Goal: Use online tool/utility: Utilize a website feature to perform a specific function

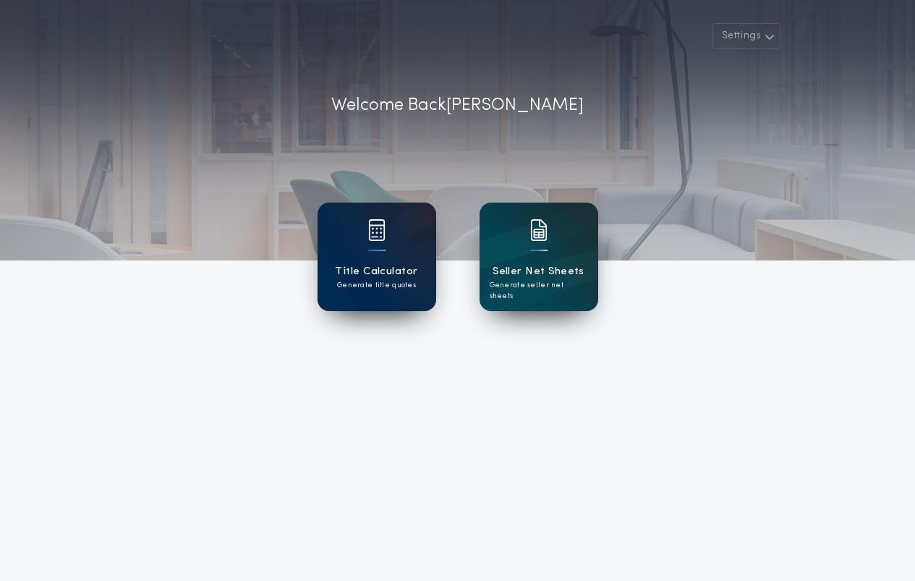
click at [383, 253] on div at bounding box center [376, 239] width 17 height 41
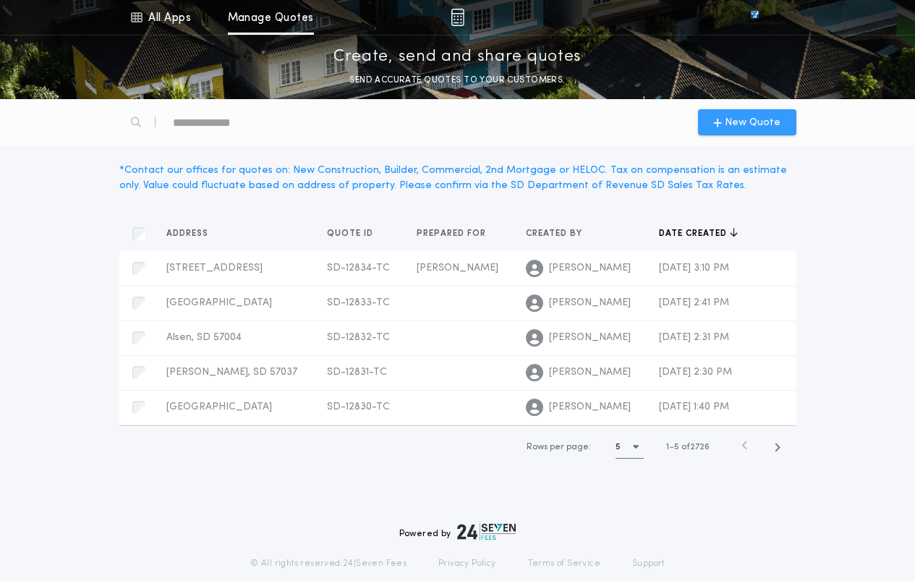
click at [743, 116] on span "New Quote" at bounding box center [753, 122] width 56 height 15
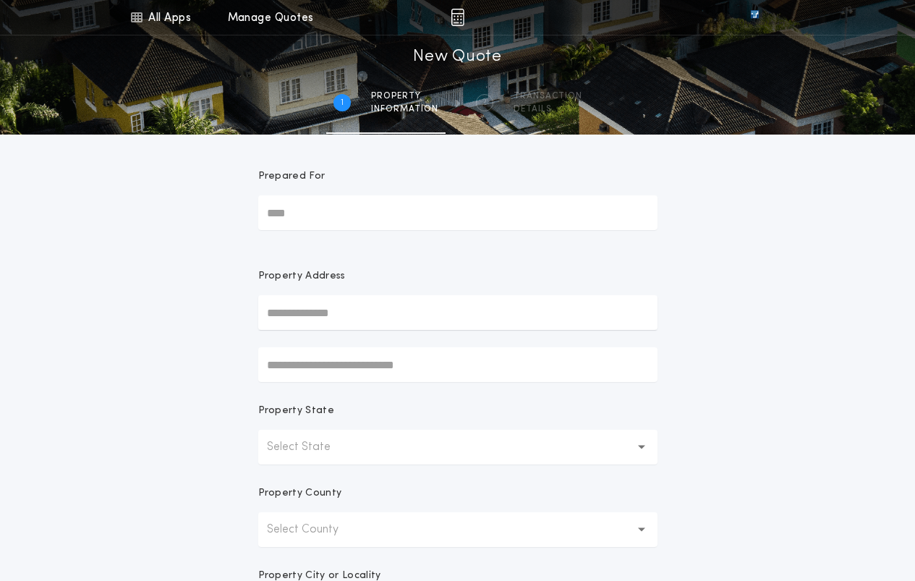
click at [410, 452] on button "Select State" at bounding box center [457, 447] width 399 height 35
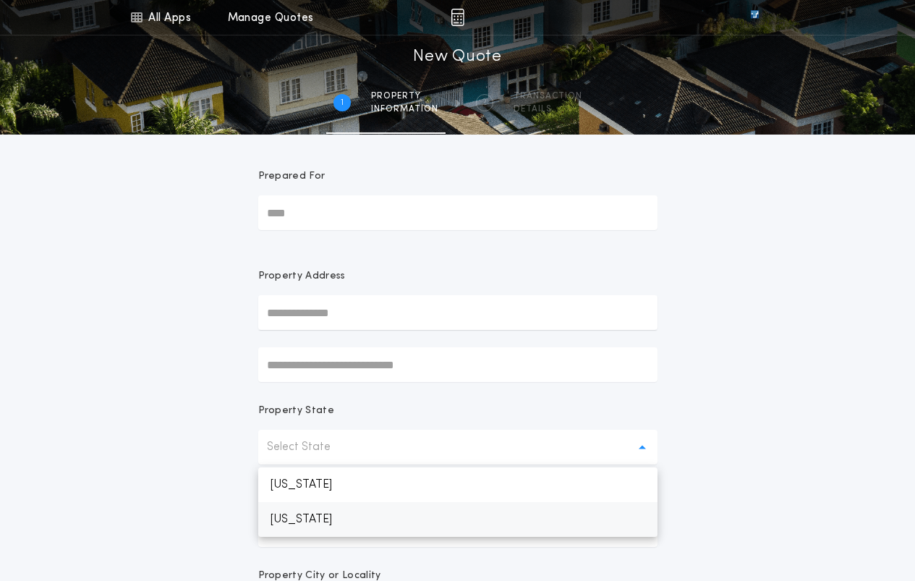
click at [364, 522] on p "[US_STATE]" at bounding box center [457, 519] width 399 height 35
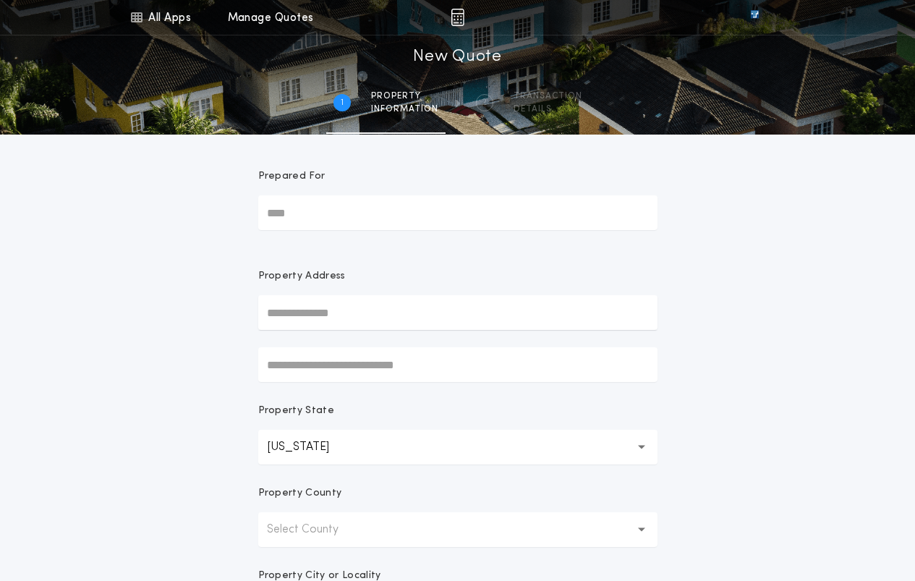
click at [378, 524] on button "Select County" at bounding box center [457, 529] width 399 height 35
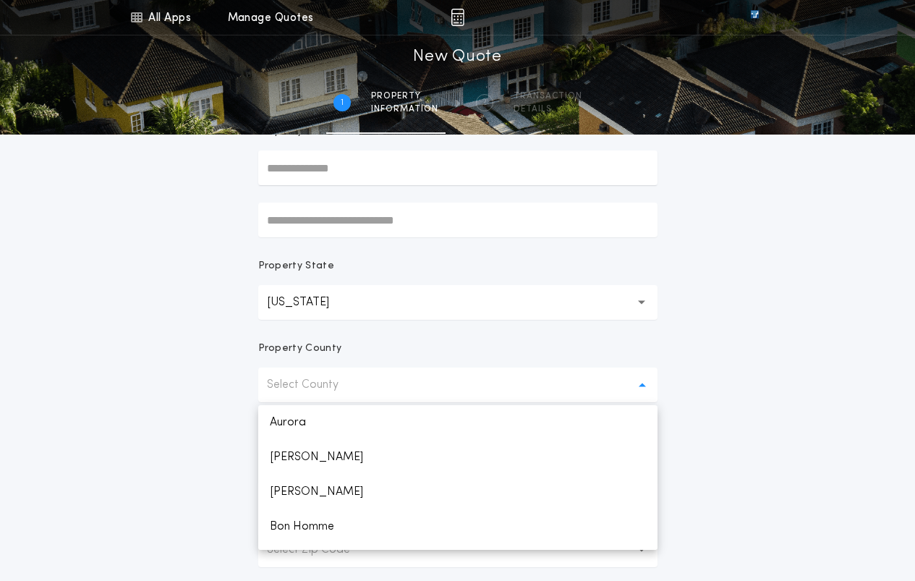
scroll to position [217, 0]
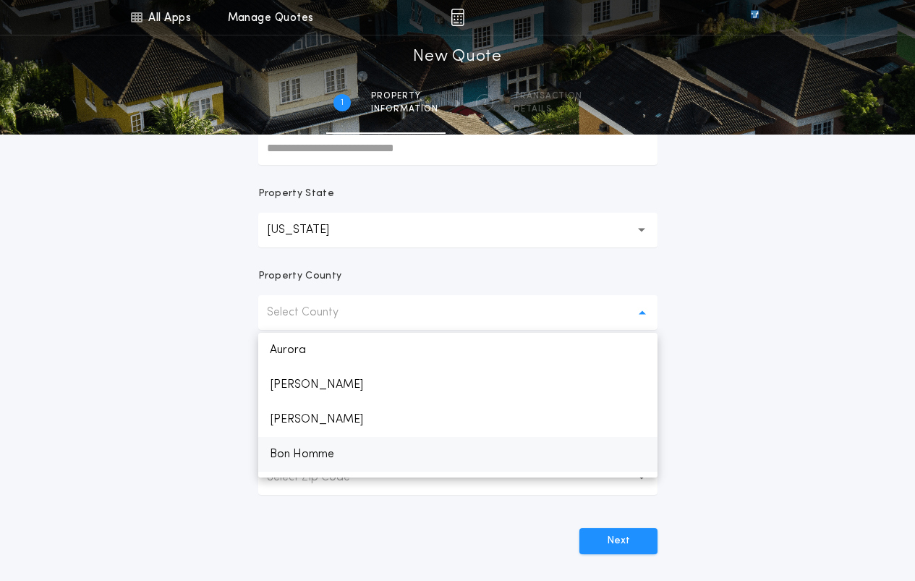
click at [342, 455] on p "Bon Homme" at bounding box center [457, 454] width 399 height 35
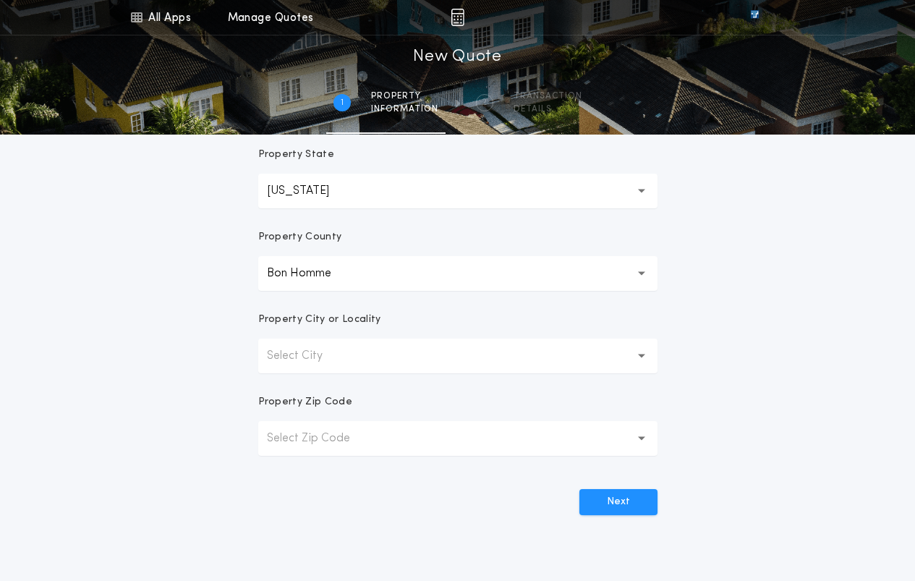
scroll to position [289, 0]
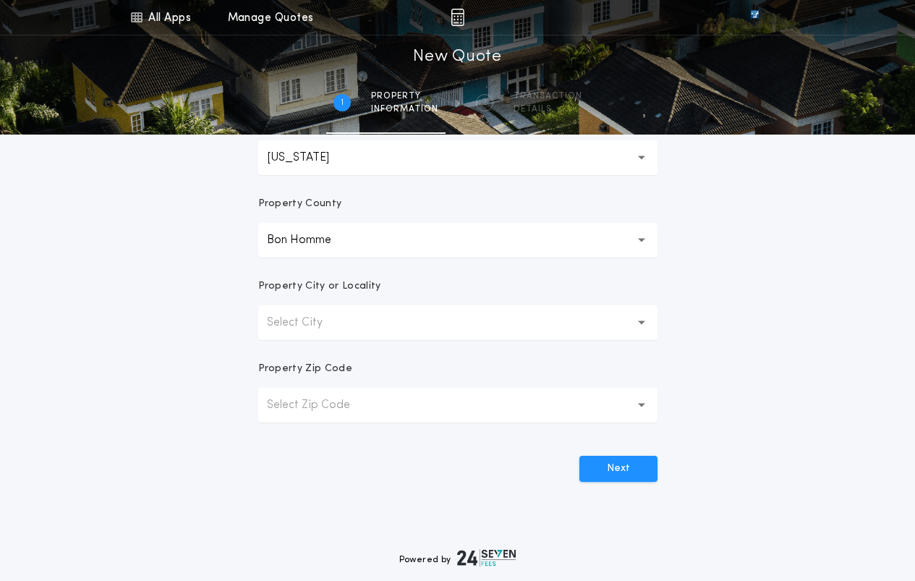
click at [477, 332] on button "Select City" at bounding box center [457, 322] width 399 height 35
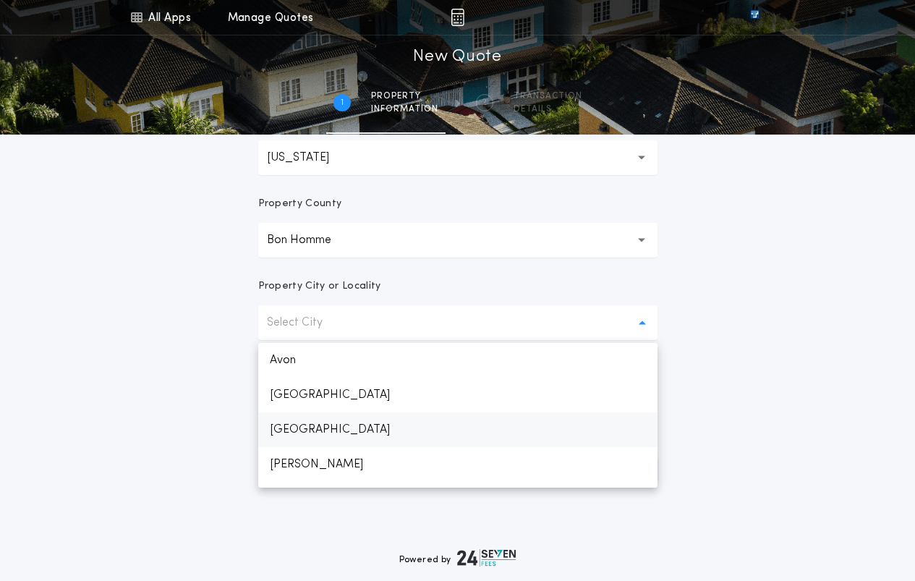
click at [325, 435] on p "[GEOGRAPHIC_DATA]" at bounding box center [457, 429] width 399 height 35
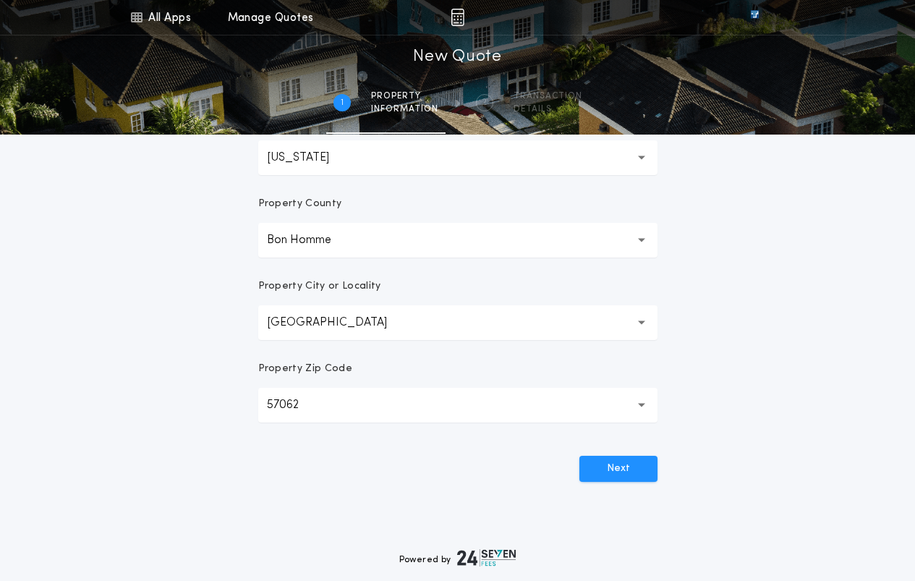
click at [383, 416] on button "57062 *****" at bounding box center [457, 405] width 399 height 35
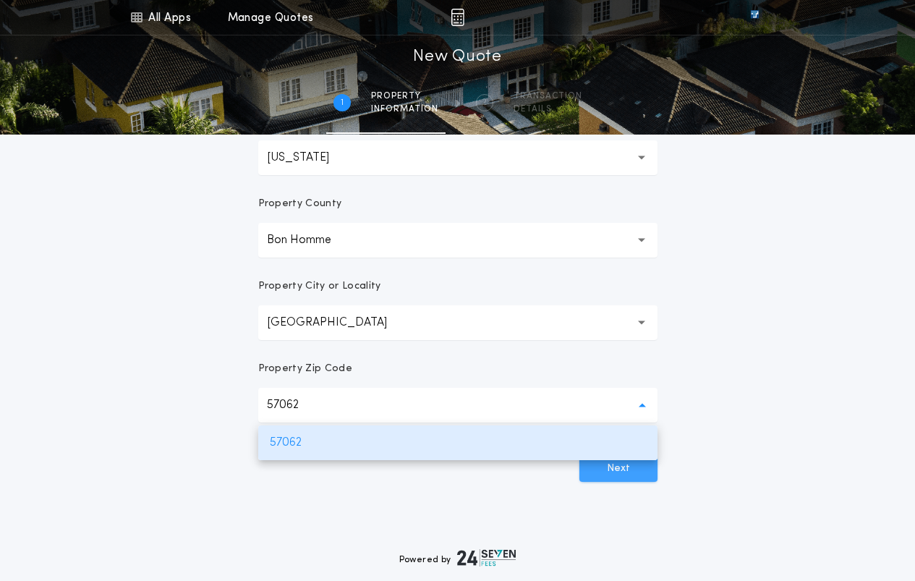
click at [652, 479] on button "Next" at bounding box center [618, 469] width 78 height 26
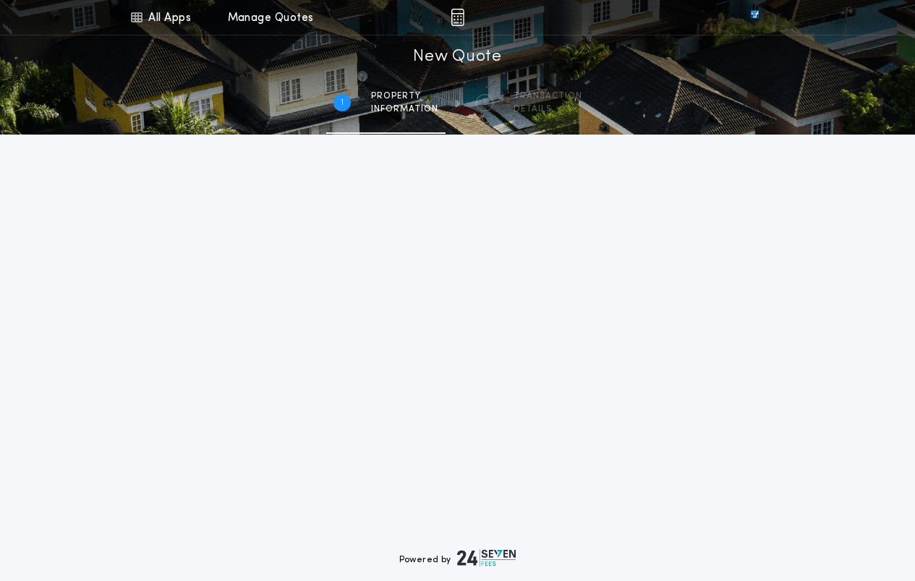
click at [631, 473] on button "Next" at bounding box center [618, 469] width 78 height 26
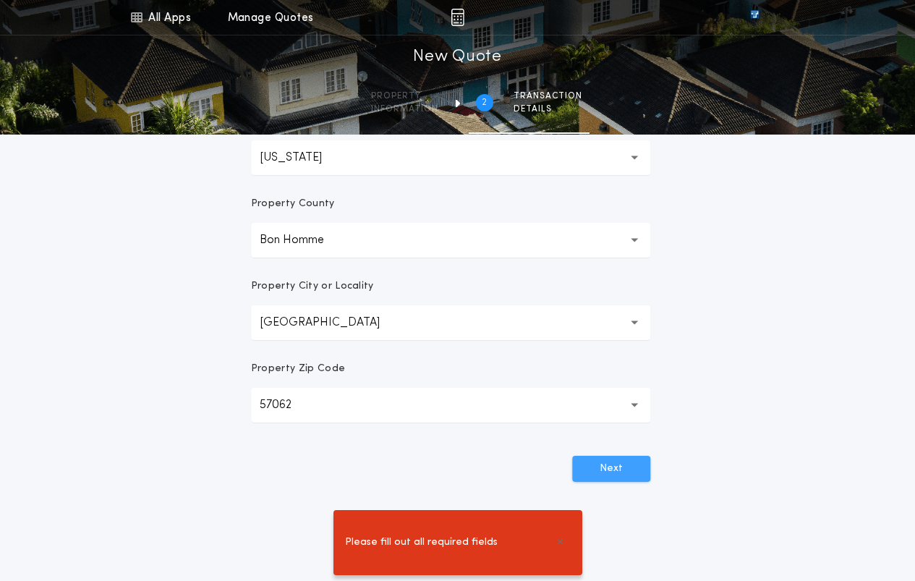
scroll to position [0, 0]
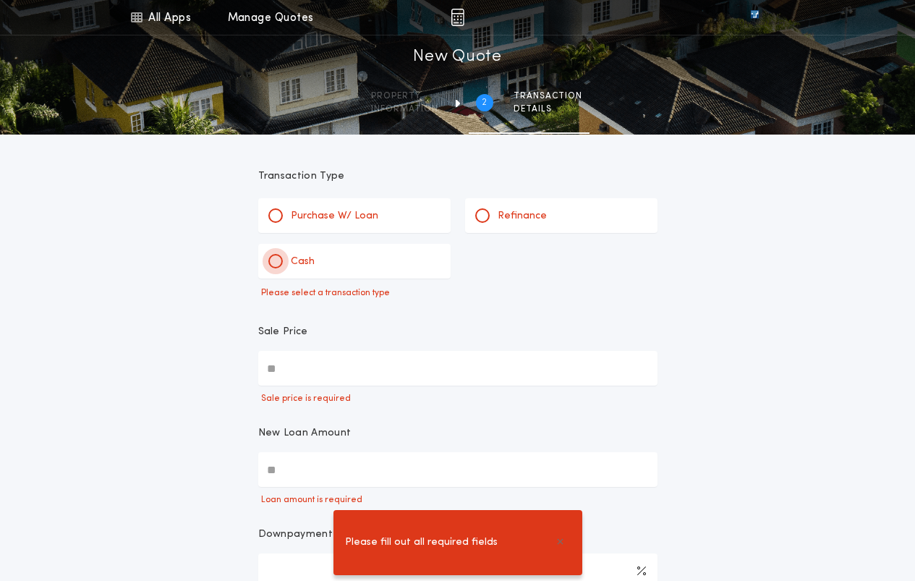
click at [277, 260] on div at bounding box center [275, 260] width 7 height 7
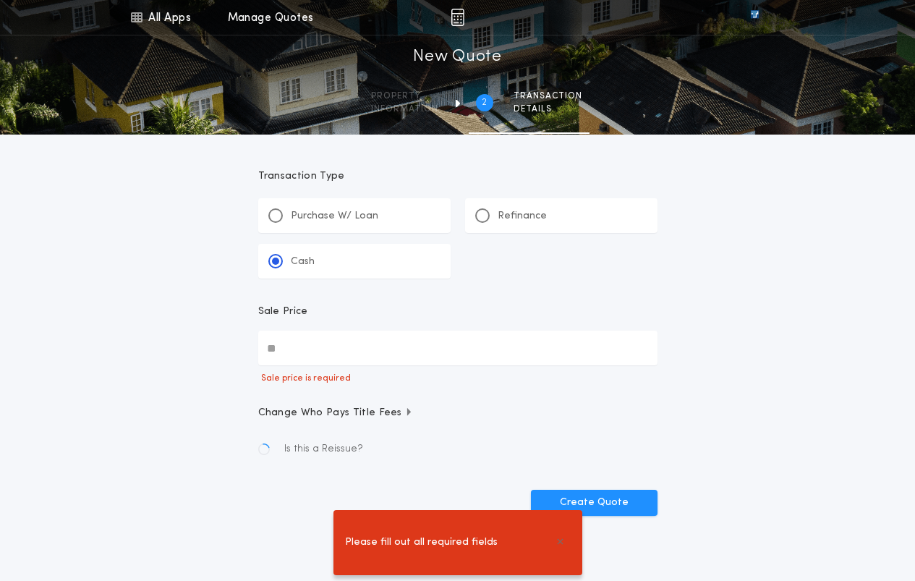
click at [315, 340] on input "Sale Price" at bounding box center [457, 348] width 399 height 35
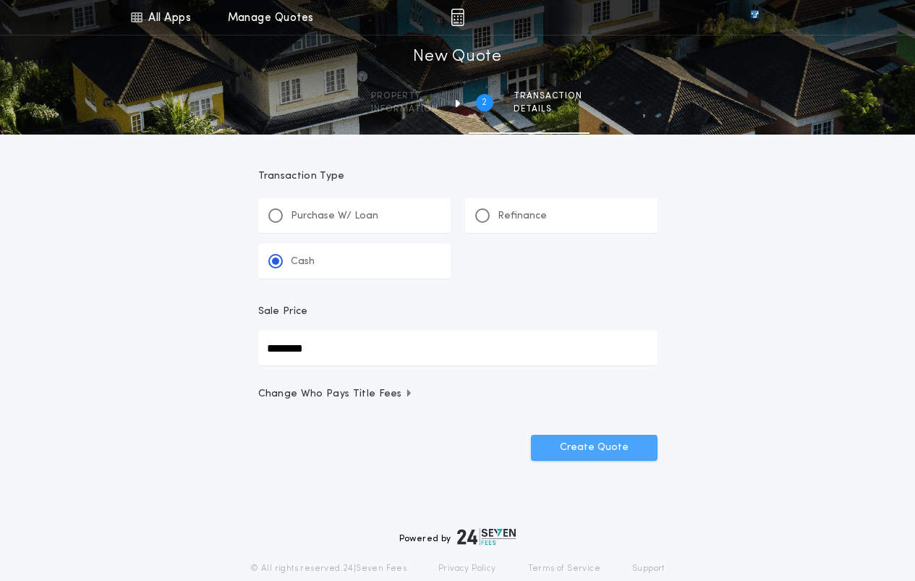
type input "********"
click at [620, 452] on button "Create Quote" at bounding box center [594, 448] width 127 height 26
